Goal: Task Accomplishment & Management: Use online tool/utility

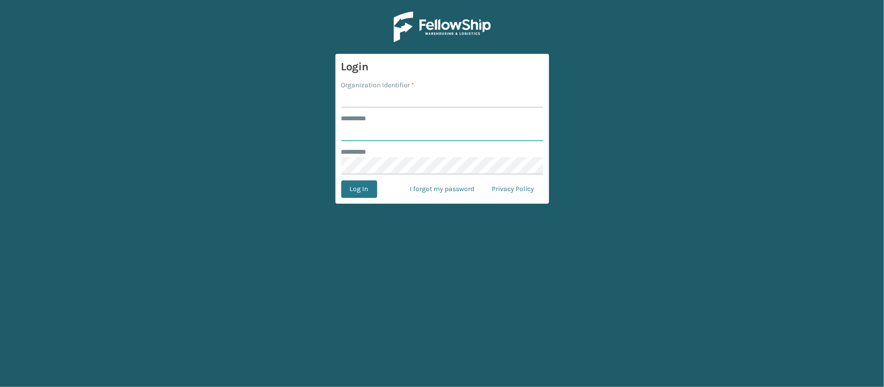
type input "********"
click at [447, 81] on div "Organization Identifier *" at bounding box center [442, 85] width 202 height 10
click at [443, 99] on input "Organization Identifier *" at bounding box center [442, 98] width 202 height 17
type input "MilliardLV"
click at [362, 193] on button "Log In" at bounding box center [359, 189] width 36 height 17
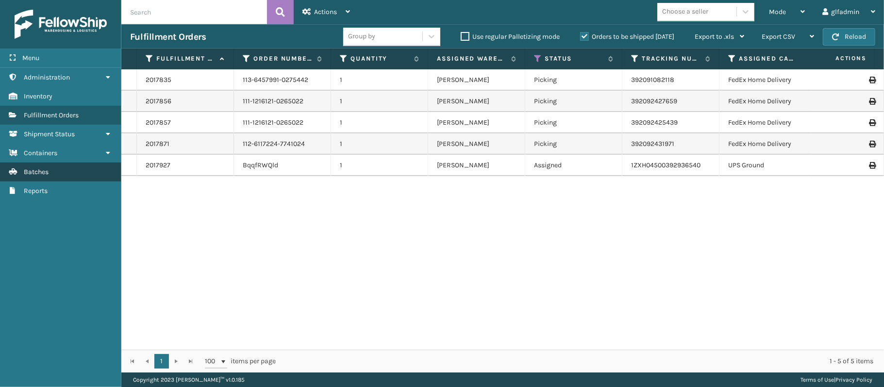
click at [57, 176] on link "Batches" at bounding box center [60, 172] width 121 height 19
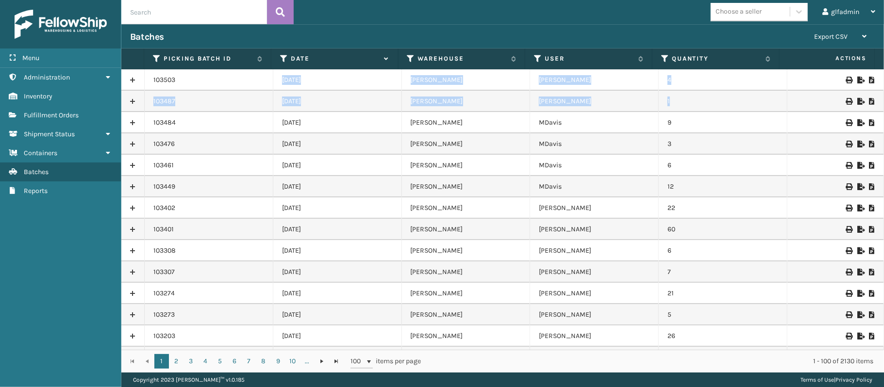
drag, startPoint x: 732, startPoint y: 101, endPoint x: 193, endPoint y: 80, distance: 539.6
click at [708, 179] on td "12" at bounding box center [723, 186] width 129 height 21
click at [692, 173] on td "6" at bounding box center [723, 165] width 129 height 21
click at [697, 144] on td "3" at bounding box center [723, 143] width 129 height 21
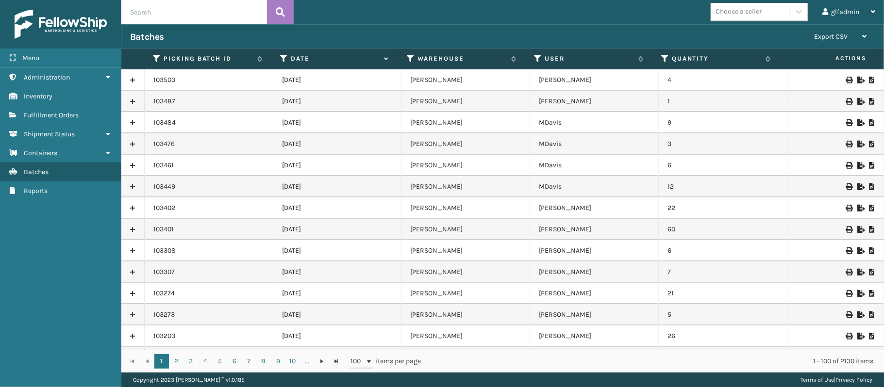
click at [695, 128] on td "9" at bounding box center [723, 122] width 129 height 21
click at [682, 105] on td "1" at bounding box center [723, 101] width 129 height 21
click at [682, 70] on td "4" at bounding box center [723, 79] width 129 height 21
click at [679, 78] on td "4" at bounding box center [723, 79] width 129 height 21
click at [676, 94] on td "1" at bounding box center [723, 101] width 129 height 21
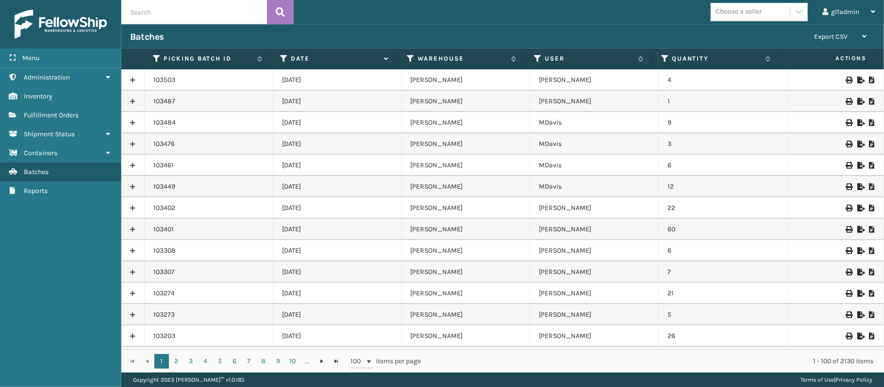
click at [688, 123] on td "9" at bounding box center [723, 122] width 129 height 21
click at [686, 142] on td "3" at bounding box center [723, 143] width 129 height 21
click at [684, 160] on td "6" at bounding box center [723, 165] width 129 height 21
click at [676, 148] on td "3" at bounding box center [723, 143] width 129 height 21
click at [680, 184] on td "12" at bounding box center [723, 186] width 129 height 21
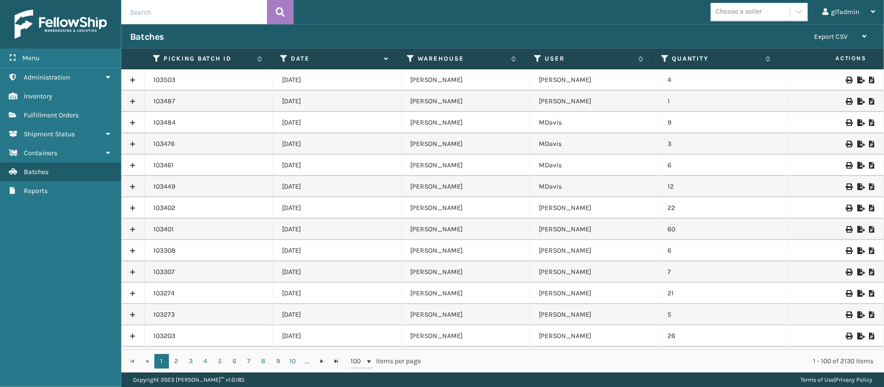
click at [685, 167] on td "6" at bounding box center [723, 165] width 129 height 21
click at [714, 123] on td "9" at bounding box center [723, 122] width 129 height 21
click at [727, 121] on td "9" at bounding box center [723, 122] width 129 height 21
click at [857, 80] on icon at bounding box center [860, 80] width 6 height 7
